Goal: Ask a question

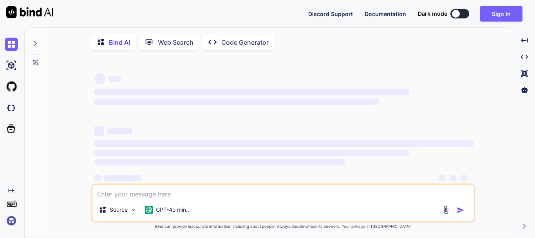
click at [218, 193] on textarea at bounding box center [282, 191] width 381 height 14
type textarea "dataLabels: { enabled: true, offsetY: 30, style: { fontSize: "10px", colors: ["…"
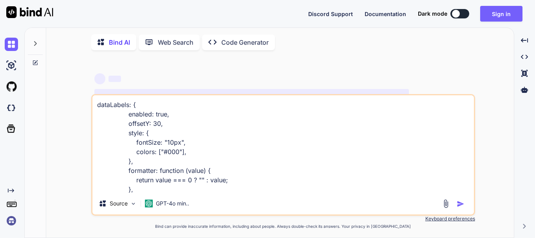
scroll to position [10, 0]
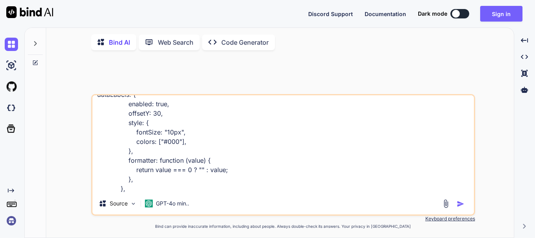
type textarea "x"
type textarea "dataLabels: { enabled: true, offsetY: 30, style: { fontSize: "10px", colors: ["…"
type textarea "x"
type textarea "dataLabels: { enabled: true, offsetY: 30, style: { fontSize: "10px", colors: ["…"
type textarea "x"
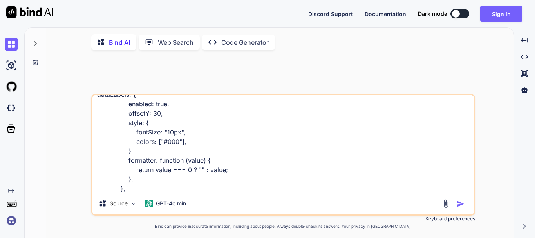
type textarea "dataLabels: { enabled: true, offsetY: 30, style: { fontSize: "10px", colors: ["…"
type textarea "x"
type textarea "dataLabels: { enabled: true, offsetY: 30, style: { fontSize: "10px", colors: ["…"
type textarea "x"
type textarea "dataLabels: { enabled: true, offsetY: 30, style: { fontSize: "10px", colors: ["…"
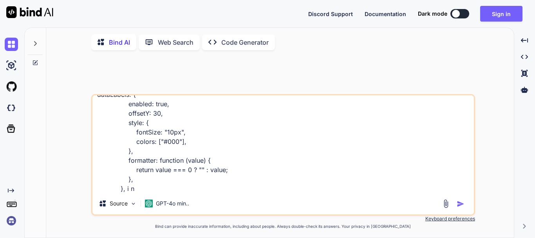
type textarea "x"
type textarea "dataLabels: { enabled: true, offsetY: 30, style: { fontSize: "10px", colors: ["…"
type textarea "x"
type textarea "dataLabels: { enabled: true, offsetY: 30, style: { fontSize: "10px", colors: ["…"
type textarea "x"
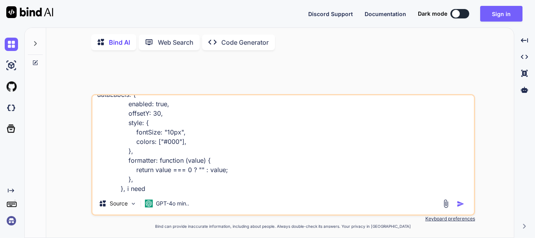
type textarea "dataLabels: { enabled: true, offsetY: 30, style: { fontSize: "10px", colors: ["…"
type textarea "x"
type textarea "dataLabels: { enabled: true, offsetY: 30, style: { fontSize: "10px", colors: ["…"
type textarea "x"
type textarea "dataLabels: { enabled: true, offsetY: 30, style: { fontSize: "10px", colors: ["…"
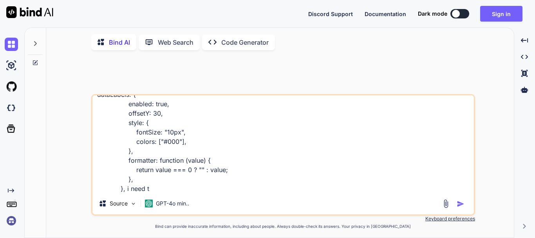
type textarea "x"
type textarea "dataLabels: { enabled: true, offsetY: 30, style: { fontSize: "10px", colors: ["…"
type textarea "x"
type textarea "dataLabels: { enabled: true, offsetY: 30, style: { fontSize: "10px", colors: ["…"
type textarea "x"
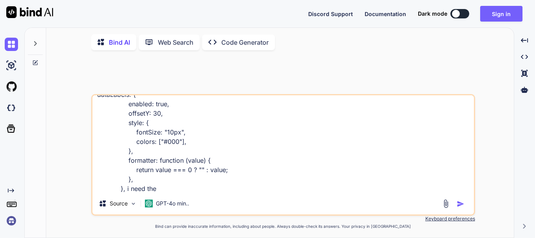
type textarea "dataLabels: { enabled: true, offsetY: 30, style: { fontSize: "10px", colors: ["…"
type textarea "x"
type textarea "dataLabels: { enabled: true, offsetY: 30, style: { fontSize: "10px", colors: ["…"
type textarea "x"
type textarea "dataLabels: { enabled: true, offsetY: 30, style: { fontSize: "10px", colors: ["…"
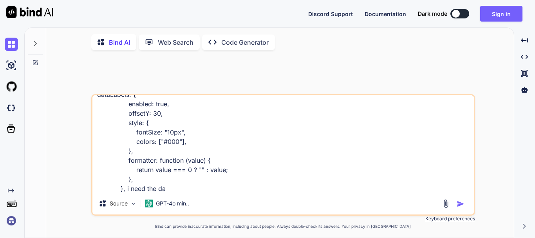
type textarea "x"
type textarea "dataLabels: { enabled: true, offsetY: 30, style: { fontSize: "10px", colors: ["…"
type textarea "x"
type textarea "dataLabels: { enabled: true, offsetY: 30, style: { fontSize: "10px", colors: ["…"
type textarea "x"
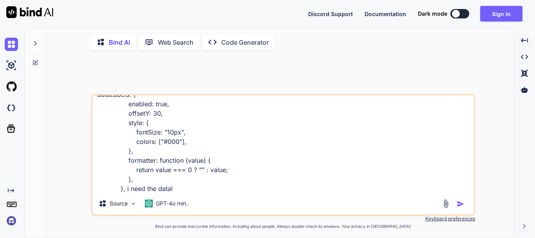
type textarea "dataLabels: { enabled: true, offsetY: 30, style: { fontSize: "10px", colors: ["…"
type textarea "x"
type textarea "dataLabels: { enabled: true, offsetY: 30, style: { fontSize: "10px", colors: ["…"
type textarea "x"
type textarea "dataLabels: { enabled: true, offsetY: 30, style: { fontSize: "10px", colors: ["…"
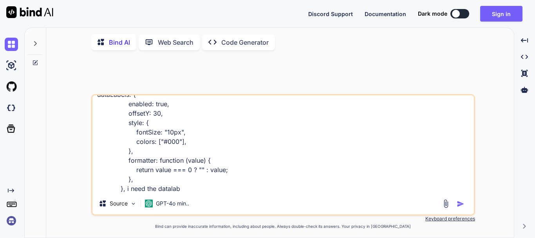
type textarea "x"
type textarea "dataLabels: { enabled: true, offsetY: 30, style: { fontSize: "10px", colors: ["…"
type textarea "x"
type textarea "dataLabels: { enabled: true, offsetY: 30, style: { fontSize: "10px", colors: ["…"
type textarea "x"
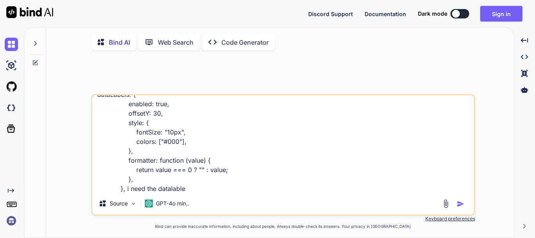
type textarea "dataLabels: { enabled: true, offsetY: 30, style: { fontSize: "10px", colors: ["…"
type textarea "x"
type textarea "dataLabels: { enabled: true, offsetY: 30, style: { fontSize: "10px", colors: ["…"
type textarea "x"
type textarea "dataLabels: { enabled: true, offsetY: 30, style: { fontSize: "10px", colors: ["…"
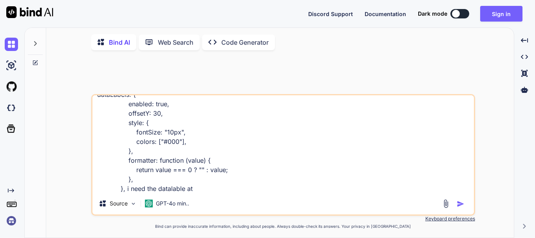
type textarea "x"
type textarea "dataLabels: { enabled: true, offsetY: 30, style: { fontSize: "10px", colors: ["…"
type textarea "x"
type textarea "dataLabels: { enabled: true, offsetY: 30, style: { fontSize: "10px", colors: ["…"
type textarea "x"
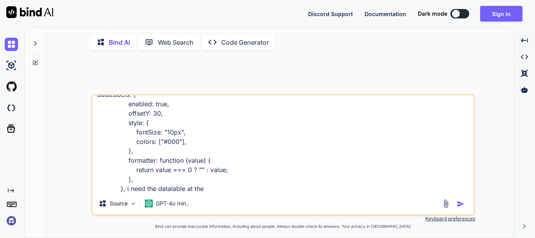
type textarea "dataLabels: { enabled: true, offsetY: 30, style: { fontSize: "10px", colors: ["…"
type textarea "x"
type textarea "dataLabels: { enabled: true, offsetY: 30, style: { fontSize: "10px", colors: ["…"
type textarea "x"
type textarea "dataLabels: { enabled: true, offsetY: 30, style: { fontSize: "10px", colors: ["…"
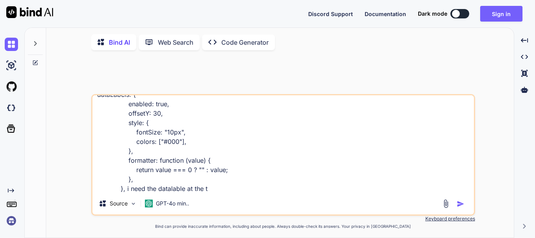
type textarea "x"
type textarea "dataLabels: { enabled: true, offsetY: 30, style: { fontSize: "10px", colors: ["…"
type textarea "x"
type textarea "dataLabels: { enabled: true, offsetY: 30, style: { fontSize: "10px", colors: ["…"
type textarea "x"
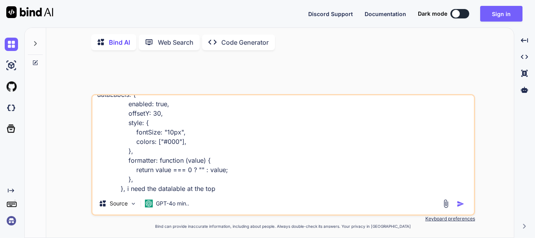
type textarea "dataLabels: { enabled: true, offsetY: 30, style: { fontSize: "10px", colors: ["…"
type textarea "x"
type textarea "dataLabels: { enabled: true, offsetY: 30, style: { fontSize: "10px", colors: ["…"
type textarea "x"
type textarea "dataLabels: { enabled: true, offsetY: 30, style: { fontSize: "10px", colors: ["…"
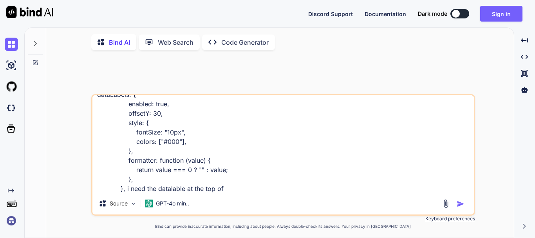
type textarea "x"
type textarea "dataLabels: { enabled: true, offsetY: 30, style: { fontSize: "10px", colors: ["…"
type textarea "x"
type textarea "dataLabels: { enabled: true, offsetY: 30, style: { fontSize: "10px", colors: ["…"
type textarea "x"
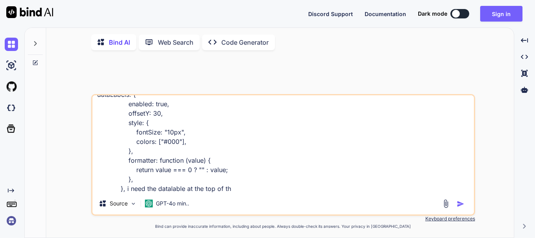
type textarea "dataLabels: { enabled: true, offsetY: 30, style: { fontSize: "10px", colors: ["…"
type textarea "x"
type textarea "dataLabels: { enabled: true, offsetY: 30, style: { fontSize: "10px", colors: ["…"
type textarea "x"
type textarea "dataLabels: { enabled: true, offsetY: 30, style: { fontSize: "10px", colors: ["…"
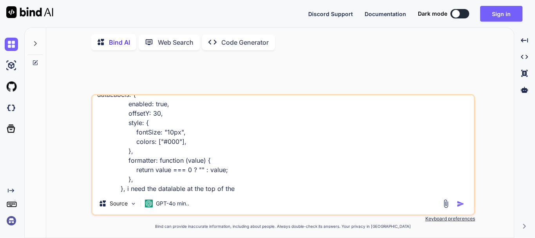
type textarea "x"
type textarea "dataLabels: { enabled: true, offsetY: 30, style: { fontSize: "10px", colors: ["…"
type textarea "x"
type textarea "dataLabels: { enabled: true, offsetY: 30, style: { fontSize: "10px", colors: ["…"
type textarea "x"
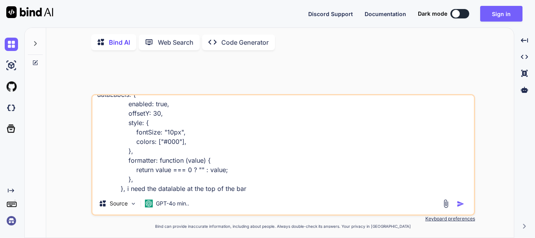
type textarea "dataLabels: { enabled: true, offsetY: 30, style: { fontSize: "10px", colors: ["…"
click at [461, 207] on img "button" at bounding box center [460, 204] width 8 height 8
type textarea "x"
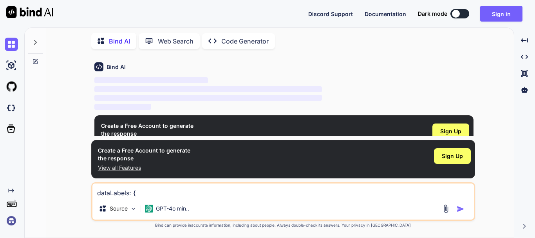
scroll to position [36, 0]
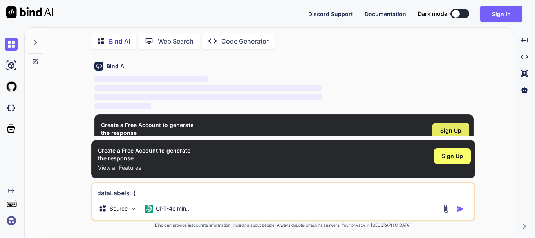
click at [450, 125] on div "Sign Up" at bounding box center [450, 130] width 37 height 16
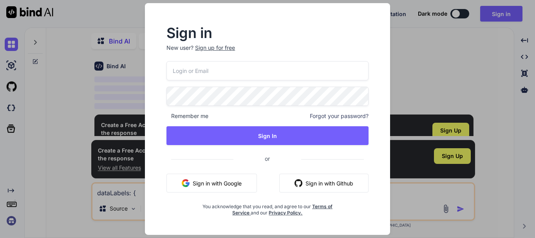
click at [220, 48] on div "Sign up for free" at bounding box center [215, 48] width 40 height 8
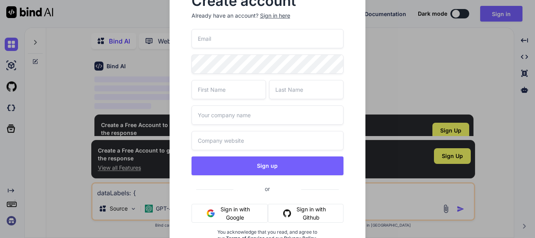
click at [231, 42] on input "email" at bounding box center [267, 38] width 152 height 19
paste input "[EMAIL_ADDRESS][DOMAIN_NAME]"
type input "[EMAIL_ADDRESS][DOMAIN_NAME]"
click at [235, 92] on input "text" at bounding box center [228, 89] width 74 height 19
type input "sivam"
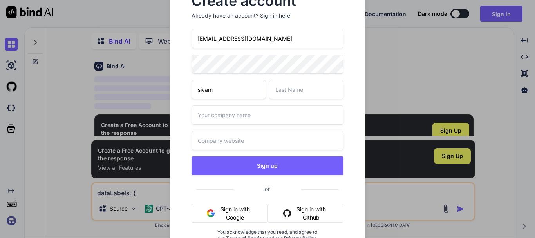
type input "singh"
click at [284, 41] on input "[EMAIL_ADDRESS][DOMAIN_NAME]" at bounding box center [267, 38] width 152 height 19
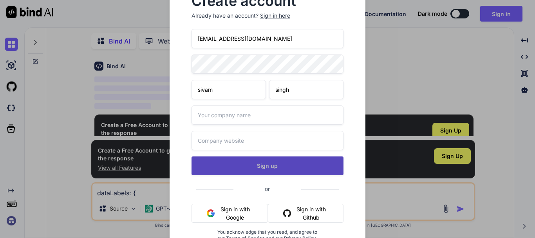
click at [294, 167] on button "Sign up" at bounding box center [267, 165] width 152 height 19
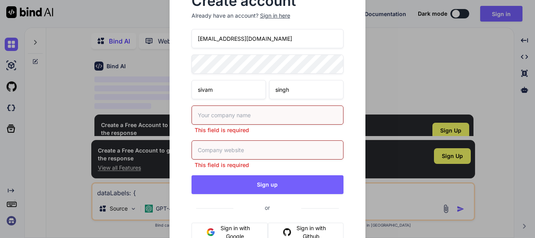
click at [238, 120] on input "text" at bounding box center [267, 114] width 152 height 19
type input "fgfsd"
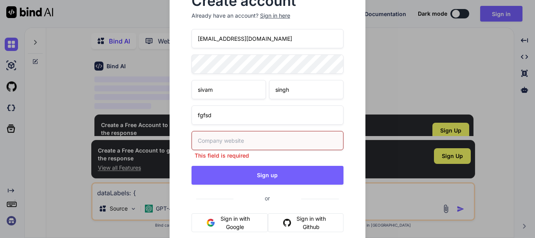
click at [235, 151] on div "This field is required" at bounding box center [267, 145] width 152 height 29
type input "dsgs"
click at [257, 178] on div "cgz3bsvi2u@daouse.com sivam singh fgfsd dsgs This field is required Sign up or …" at bounding box center [267, 149] width 152 height 240
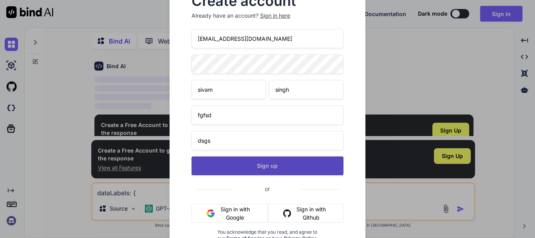
click at [268, 163] on button "Sign up" at bounding box center [267, 165] width 152 height 19
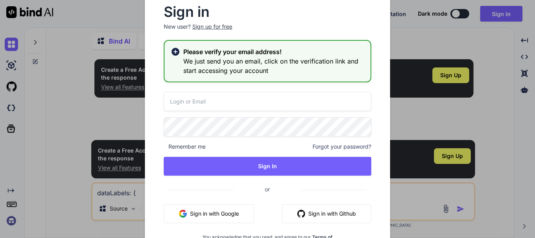
scroll to position [0, 0]
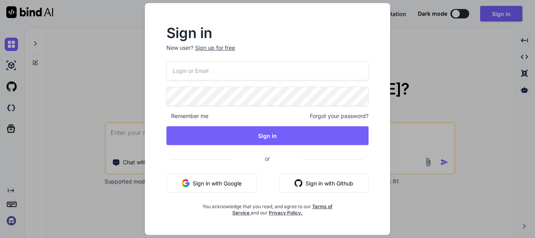
click at [214, 74] on input "email" at bounding box center [267, 70] width 202 height 19
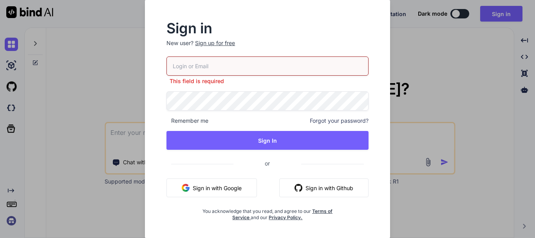
paste input "[EMAIL_ADDRESS][DOMAIN_NAME]"
type input "[EMAIL_ADDRESS][DOMAIN_NAME]"
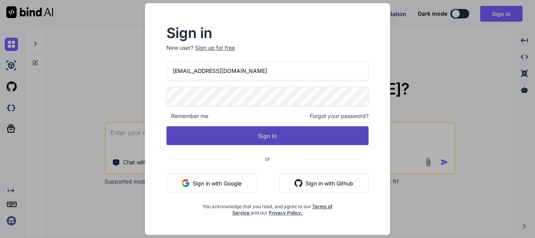
click at [288, 129] on button "Sign In" at bounding box center [267, 135] width 202 height 19
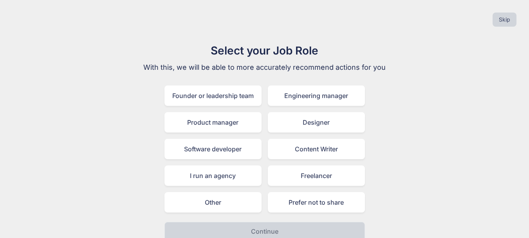
scroll to position [9, 0]
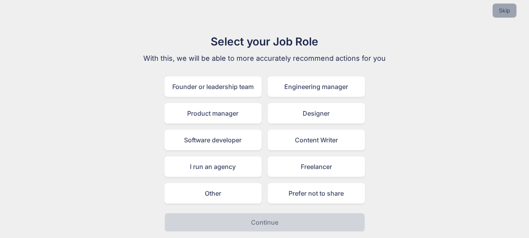
click at [504, 9] on button "Skip" at bounding box center [504, 11] width 24 height 14
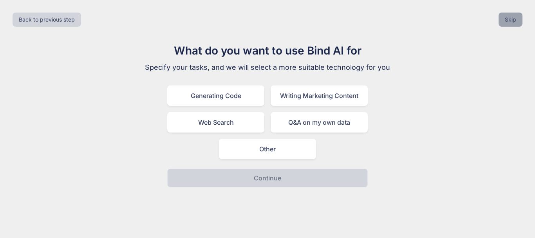
click at [509, 22] on button "Skip" at bounding box center [510, 20] width 24 height 14
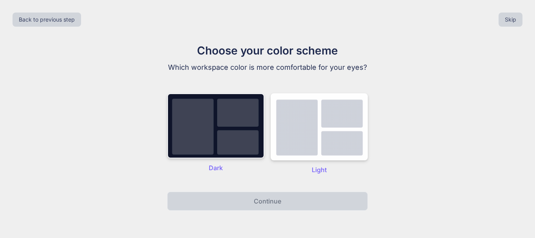
click at [232, 144] on img at bounding box center [215, 125] width 97 height 65
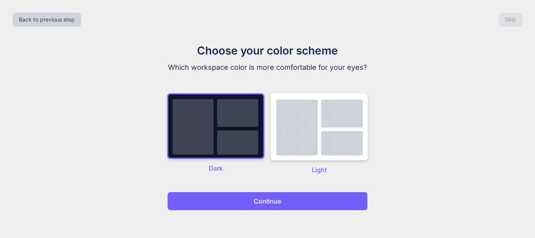
click at [259, 199] on p "Continue" at bounding box center [267, 200] width 27 height 9
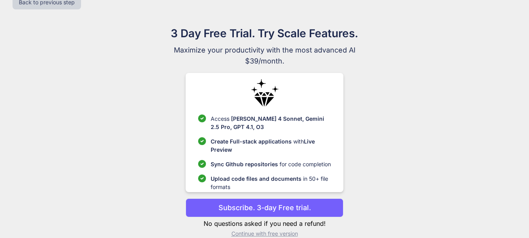
scroll to position [29, 0]
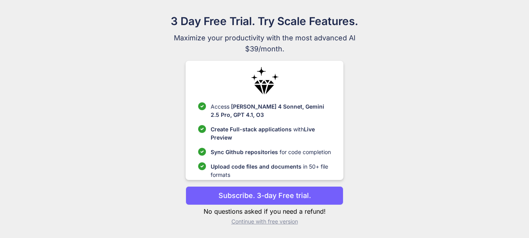
click at [293, 225] on p "Continue with free version" at bounding box center [265, 221] width 158 height 8
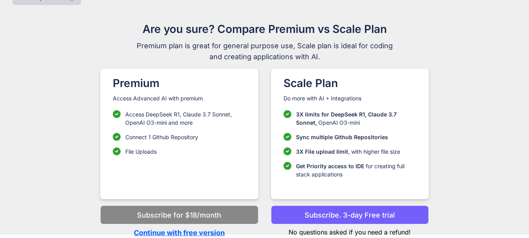
scroll to position [22, 0]
click at [216, 235] on p "Continue with free version" at bounding box center [179, 232] width 158 height 11
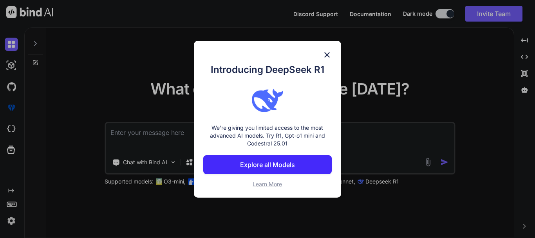
click at [328, 51] on img at bounding box center [326, 54] width 9 height 9
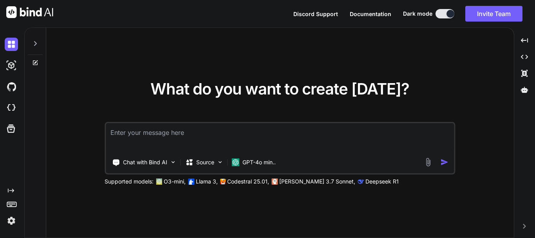
click at [191, 132] on textarea at bounding box center [280, 137] width 348 height 29
paste textarea "dataLabels: { enabled: true, offsetY: 30, style: { fontSize: "10px", colors: ["…"
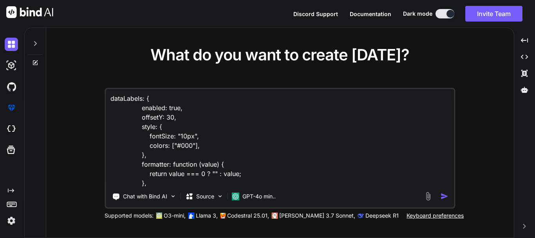
scroll to position [11, 0]
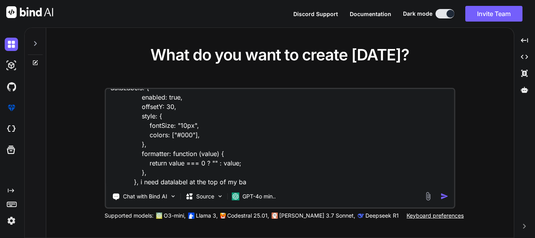
type textarea "dataLabels: { enabled: true, offsetY: 30, style: { fontSize: "10px", colors: ["…"
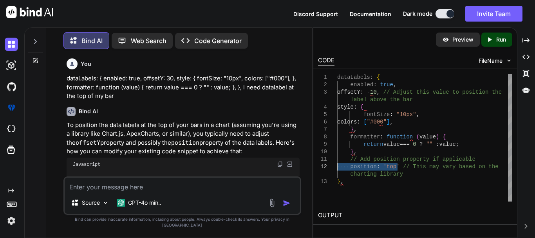
drag, startPoint x: 396, startPoint y: 166, endPoint x: 327, endPoint y: 168, distance: 69.3
click at [337, 168] on div "dataLabels : { enabled : true , offsetY : - 10 , // Adjust this value to positi…" at bounding box center [424, 138] width 175 height 128
type textarea "}, // Add position property if applicable position: 'top' // This may vary base…"
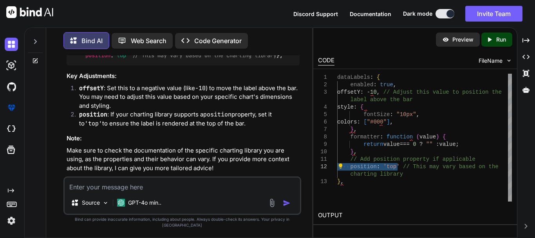
scroll to position [230, 0]
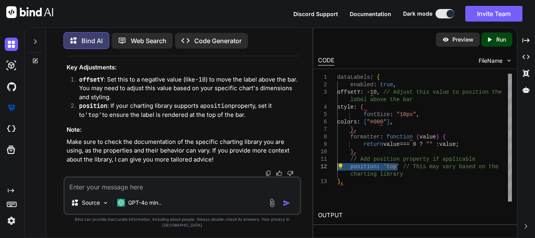
click at [171, 191] on textarea at bounding box center [182, 184] width 235 height 14
type textarea "position is not working"
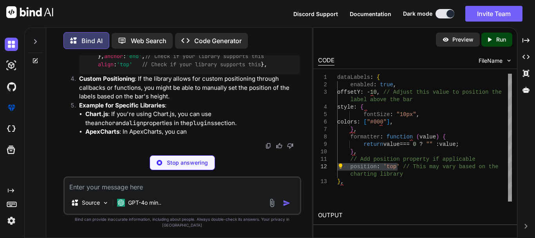
scroll to position [548, 0]
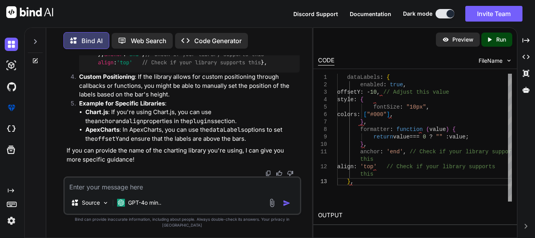
drag, startPoint x: 137, startPoint y: 121, endPoint x: 94, endPoint y: 114, distance: 43.3
click at [94, 66] on code "dataLabels : { enabled : true , offsetY : - 10 , // Adjust this value style : {…" at bounding box center [179, 46] width 188 height 40
copy code "anchor : 'end' , // Check if your library supports this align : 'top'"
click at [135, 191] on textarea at bounding box center [182, 184] width 235 height 14
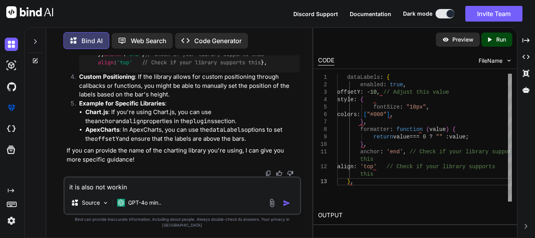
type textarea "it is also not working"
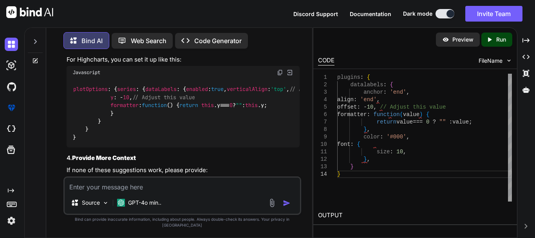
scroll to position [1005, 0]
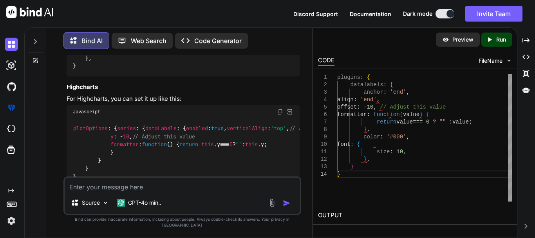
drag, startPoint x: 214, startPoint y: 91, endPoint x: 100, endPoint y: 93, distance: 114.3
drag, startPoint x: 208, startPoint y: 96, endPoint x: 50, endPoint y: 82, distance: 158.3
click at [50, 82] on div "Bind AI Web Search Created with Pixso. Code Generator You dataLabels: { enabled…" at bounding box center [179, 133] width 266 height 208
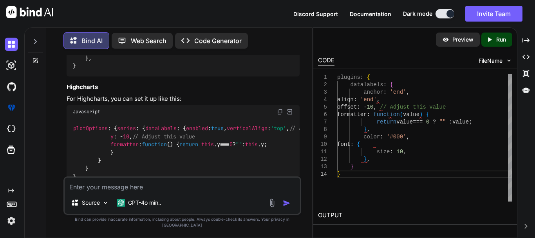
copy code "anchor : 'end' , align : 'end' , offset : - 10 , // Adjust this value"
click at [158, 191] on textarea at bounding box center [182, 184] width 235 height 14
type textarea "i need to create a student management system using [PERSON_NAME]"
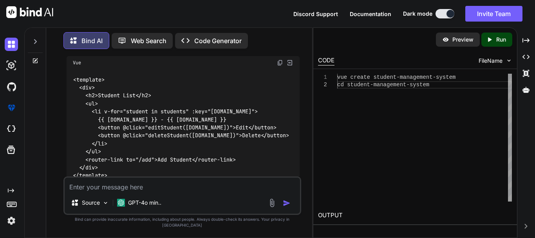
scroll to position [1535, 0]
drag, startPoint x: 207, startPoint y: 151, endPoint x: 79, endPoint y: 148, distance: 127.6
copy code "vue create student-management-system"
click at [159, 189] on textarea at bounding box center [182, 184] width 235 height 14
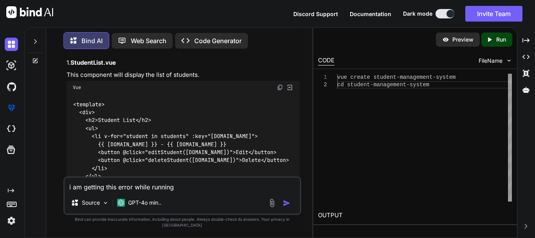
scroll to position [1614, 0]
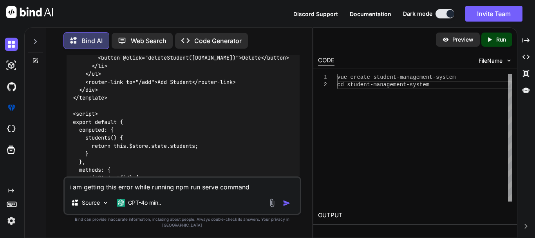
paste textarea "npm : File C:\Program Files\nodejs\npm.ps1 cannot be loaded because running scr…"
type textarea "i am getting this error while running npm run serve command npm : File C:\Progr…"
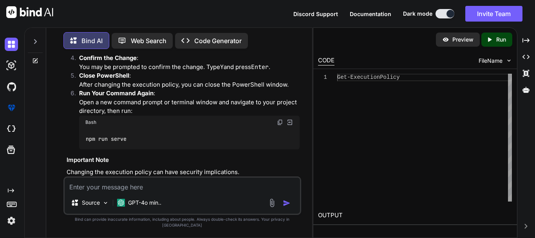
scroll to position [3490, 0]
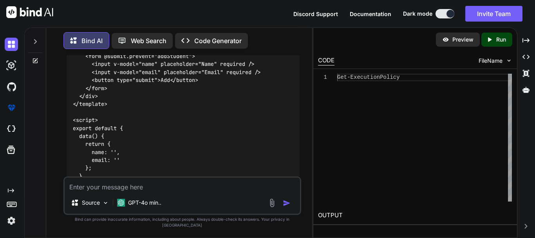
scroll to position [1846, 0]
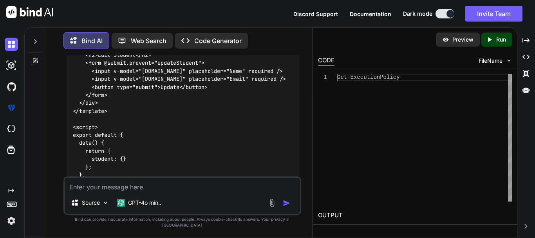
scroll to position [2159, 0]
